Goal: Transaction & Acquisition: Book appointment/travel/reservation

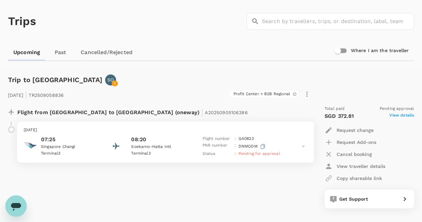
scroll to position [33, 0]
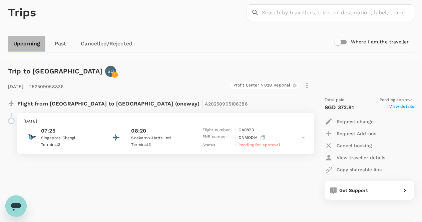
click at [33, 43] on link "Upcoming" at bounding box center [26, 44] width 37 height 16
click at [56, 43] on link "Past" at bounding box center [60, 44] width 30 height 16
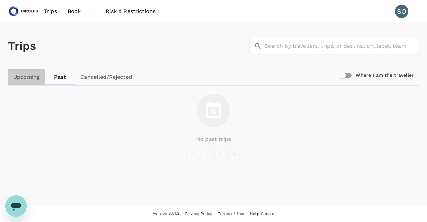
click at [34, 78] on link "Upcoming" at bounding box center [26, 77] width 37 height 16
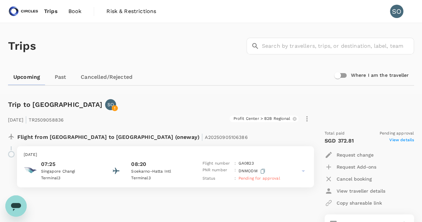
click at [78, 13] on span "Book" at bounding box center [74, 11] width 13 height 8
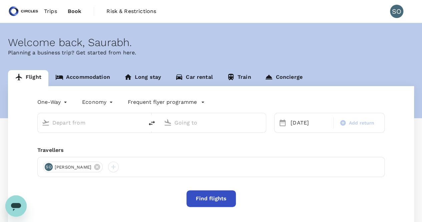
type input "Singapore Changi (SIN)"
type input "Soekarno-Hatta Intl (CGK)"
type input "Singapore Changi (SIN)"
type input "Soekarno-Hatta Intl (CGK)"
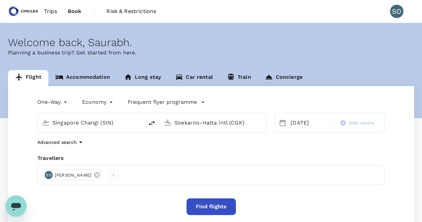
click at [80, 79] on link "Accommodation" at bounding box center [82, 78] width 69 height 16
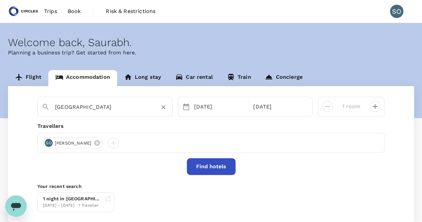
click at [92, 109] on input "Jakarta" at bounding box center [102, 107] width 94 height 10
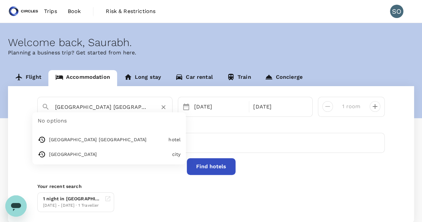
click at [92, 109] on input "Hanoi Daewoo Hotel" at bounding box center [102, 107] width 94 height 10
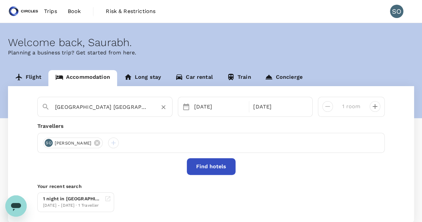
paste input "OTEL SANTIKA PREMIERE SLIPI"
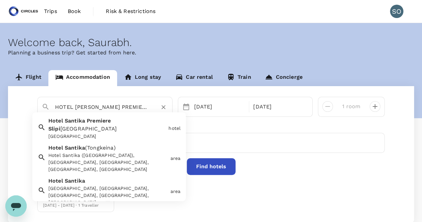
click at [130, 133] on div "[GEOGRAPHIC_DATA]" at bounding box center [106, 136] width 117 height 7
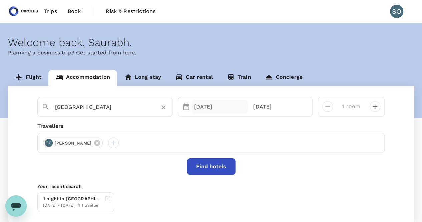
type input "[GEOGRAPHIC_DATA]"
click at [200, 108] on div "12 Sep" at bounding box center [219, 106] width 56 height 13
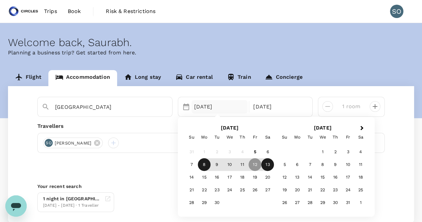
click at [200, 166] on div "8" at bounding box center [204, 164] width 13 height 13
click at [227, 165] on div "10" at bounding box center [229, 164] width 13 height 13
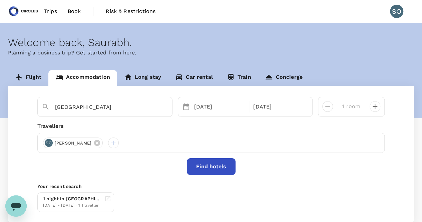
click at [210, 166] on button "Find hotels" at bounding box center [211, 166] width 49 height 17
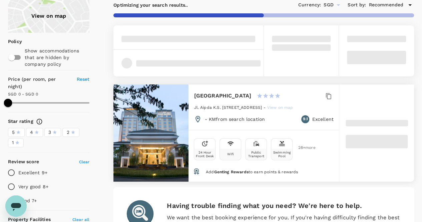
scroll to position [67, 0]
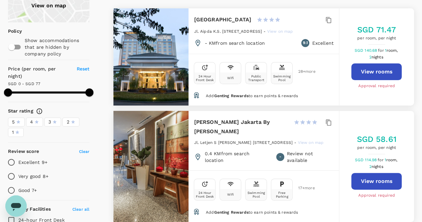
click at [383, 76] on button "View rooms" at bounding box center [376, 71] width 50 height 17
type input "76"
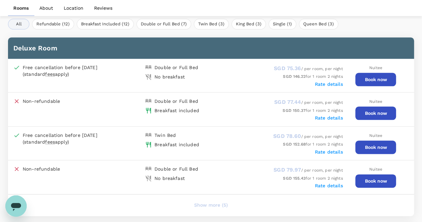
scroll to position [333, 0]
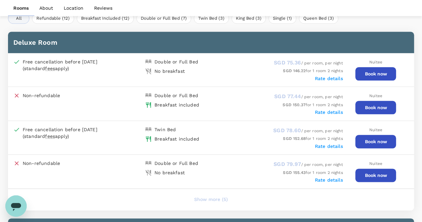
click at [169, 105] on div "Breakfast included" at bounding box center [176, 104] width 45 height 7
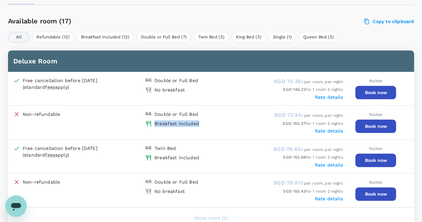
scroll to position [300, 0]
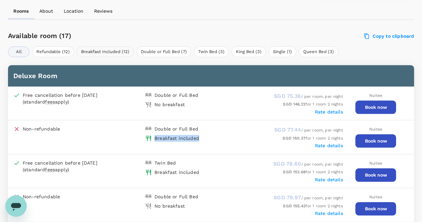
click at [117, 52] on button "Breakfast Included (12)" at bounding box center [105, 51] width 57 height 11
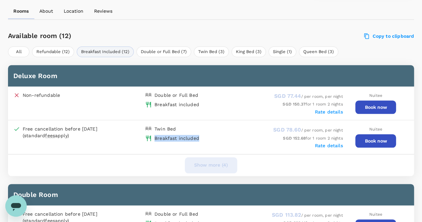
click at [211, 162] on button "Show more (4)" at bounding box center [211, 165] width 52 height 16
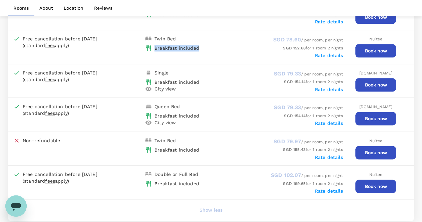
scroll to position [400, 0]
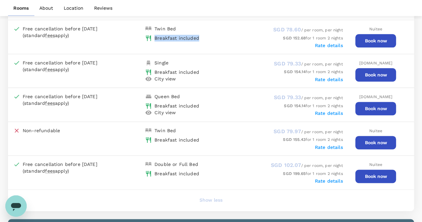
click at [373, 107] on button "Book now" at bounding box center [375, 108] width 41 height 13
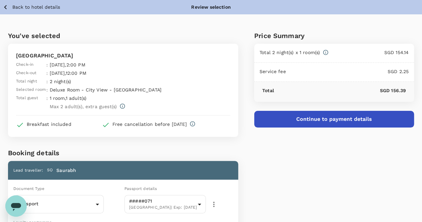
click at [322, 118] on button "Continue to payment details" at bounding box center [334, 119] width 160 height 17
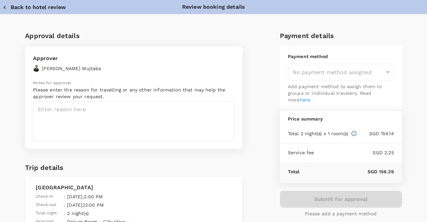
type input "9cb7bd09-647a-4334-94d9-122ca4480a85"
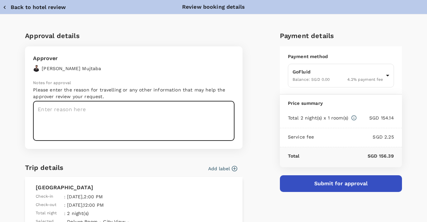
click at [199, 110] on textarea at bounding box center [133, 121] width 201 height 40
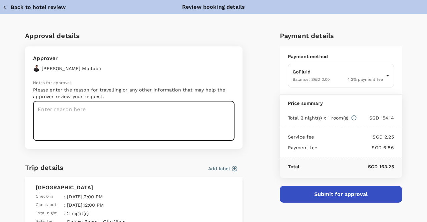
click at [111, 116] on textarea at bounding box center [133, 121] width 201 height 40
paste textarea "Request #1046"
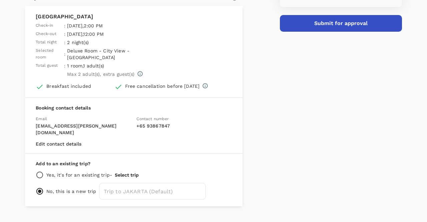
scroll to position [171, 0]
type textarea "Request #1046"
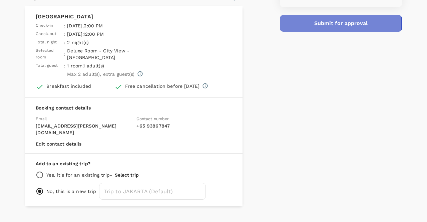
click at [297, 26] on button "Submit for approval" at bounding box center [341, 23] width 122 height 17
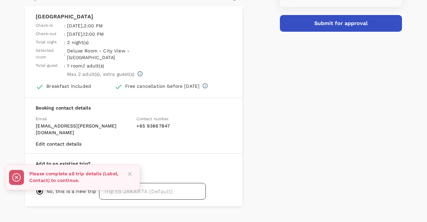
scroll to position [137, 0]
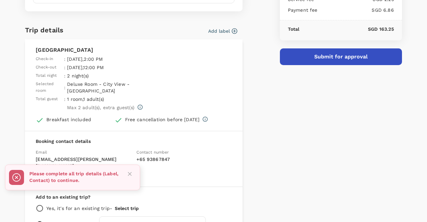
click at [219, 30] on button "Add label" at bounding box center [222, 31] width 29 height 7
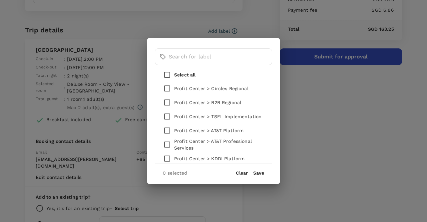
scroll to position [0, 0]
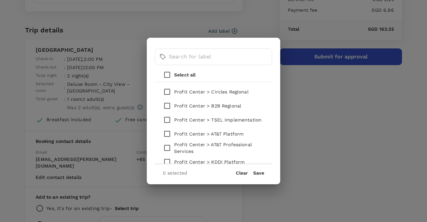
click at [167, 106] on input "checkbox" at bounding box center [167, 106] width 14 height 14
checkbox input "true"
click at [259, 171] on button "Save" at bounding box center [258, 172] width 11 height 5
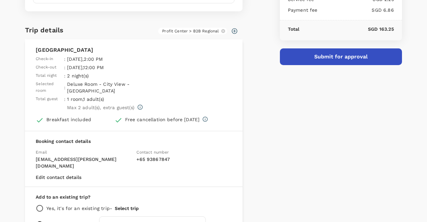
click at [299, 60] on button "Submit for approval" at bounding box center [341, 56] width 122 height 17
